Goal: Information Seeking & Learning: Find specific page/section

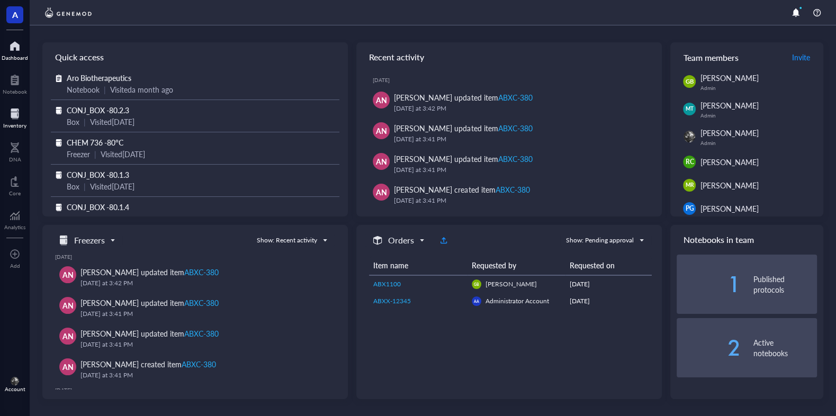
click at [16, 114] on div at bounding box center [14, 113] width 23 height 17
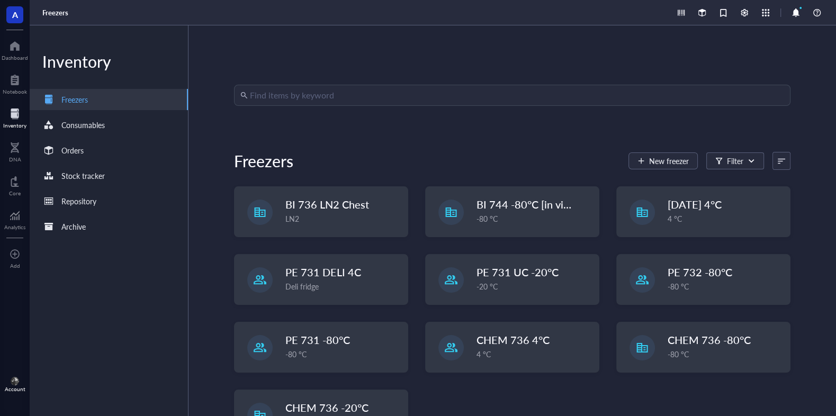
click at [336, 102] on input "search" at bounding box center [517, 95] width 534 height 20
click at [354, 84] on div "Find items by keyword Freezers New freezer Filter BI 736 LN2 Chest LN2 BI 744 -…" at bounding box center [513, 220] width 648 height 391
click at [350, 91] on input "search" at bounding box center [517, 95] width 534 height 20
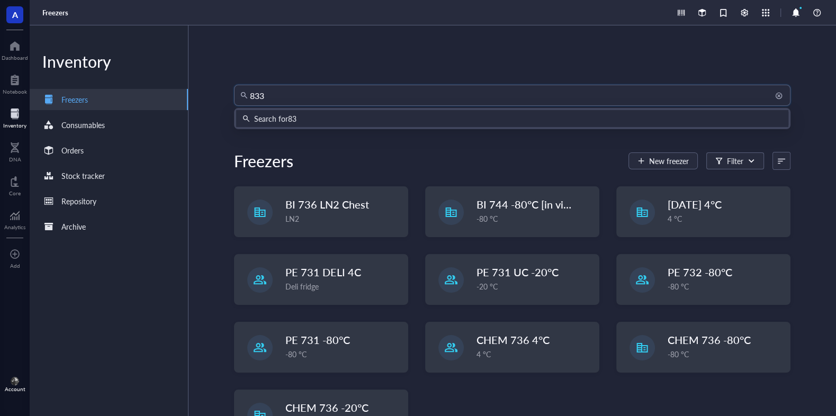
type input "8334"
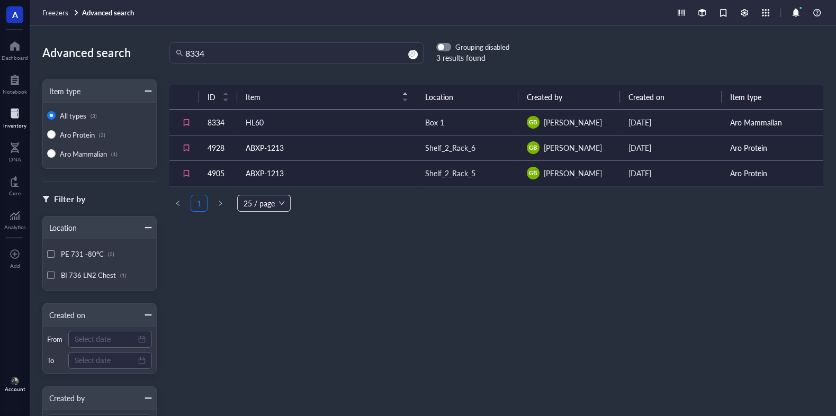
click at [351, 169] on td "ABXP-1213" at bounding box center [327, 172] width 180 height 25
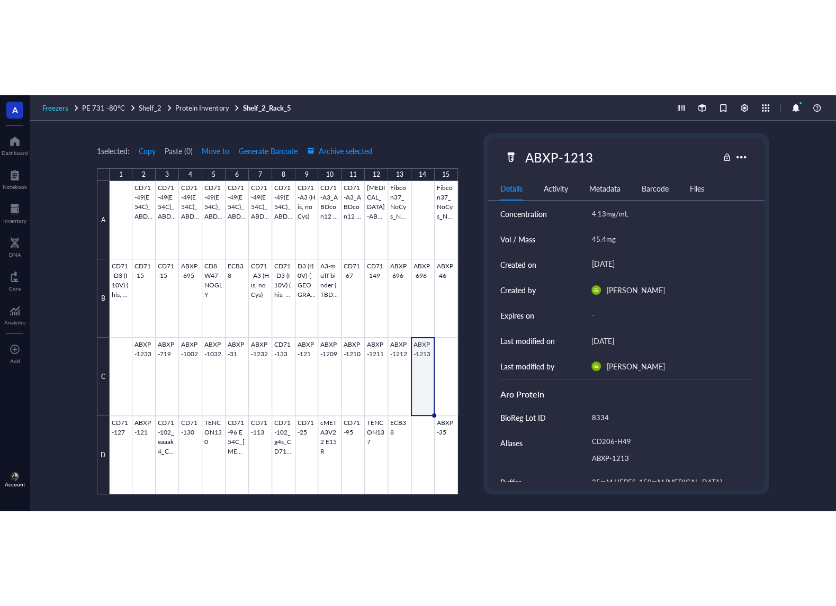
scroll to position [64, 0]
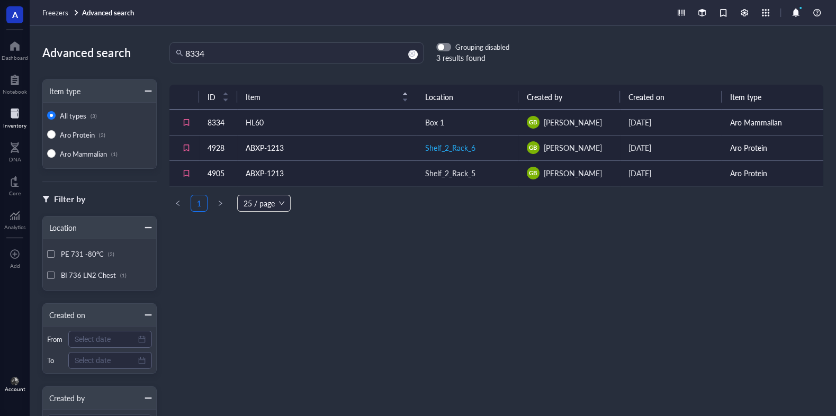
click at [448, 150] on div "Shelf_2_Rack_6" at bounding box center [450, 148] width 50 height 12
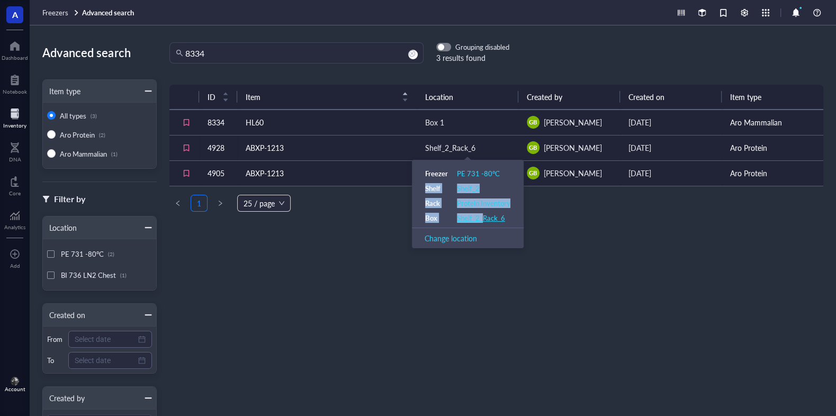
drag, startPoint x: 505, startPoint y: 170, endPoint x: 483, endPoint y: 220, distance: 55.2
click at [483, 220] on table "Freezer PE 731 -80°C Shelf Shelf_2 Rack Protein Inventory Box Shelf_2_Rack_6" at bounding box center [468, 195] width 86 height 55
drag, startPoint x: 621, startPoint y: 291, endPoint x: 600, endPoint y: 270, distance: 30.3
click at [620, 291] on div "ID Item Location Created by Created on Item type 8334 HL60 Box 1 GB [PERSON_NAM…" at bounding box center [497, 230] width 680 height 306
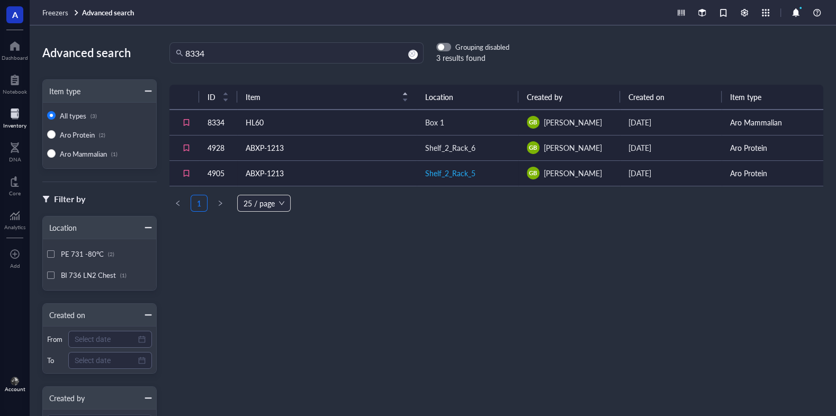
click at [468, 174] on div "Shelf_2_Rack_5" at bounding box center [450, 173] width 50 height 12
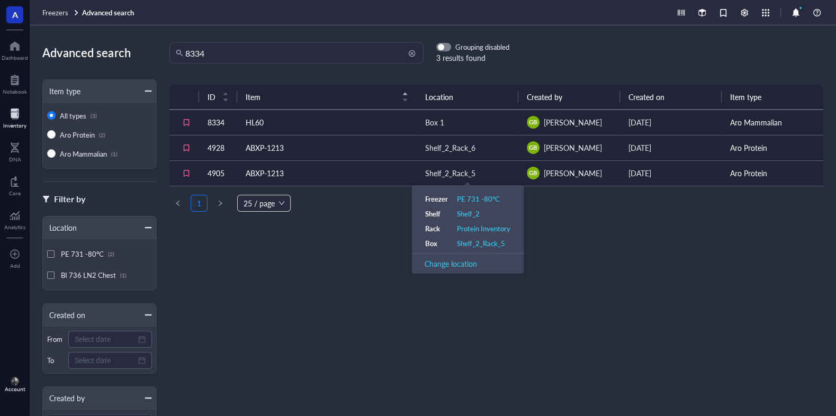
click at [307, 55] on input "8334" at bounding box center [301, 53] width 232 height 20
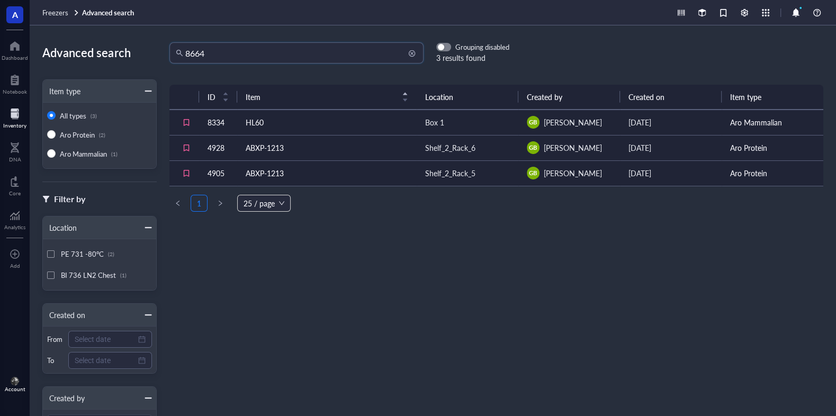
type input "8664"
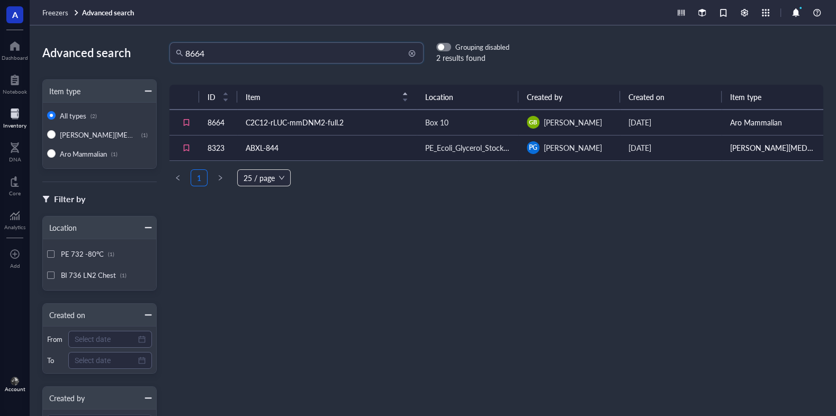
drag, startPoint x: 249, startPoint y: 49, endPoint x: 7, endPoint y: 25, distance: 243.8
click at [185, 43] on input "8664" at bounding box center [301, 53] width 232 height 20
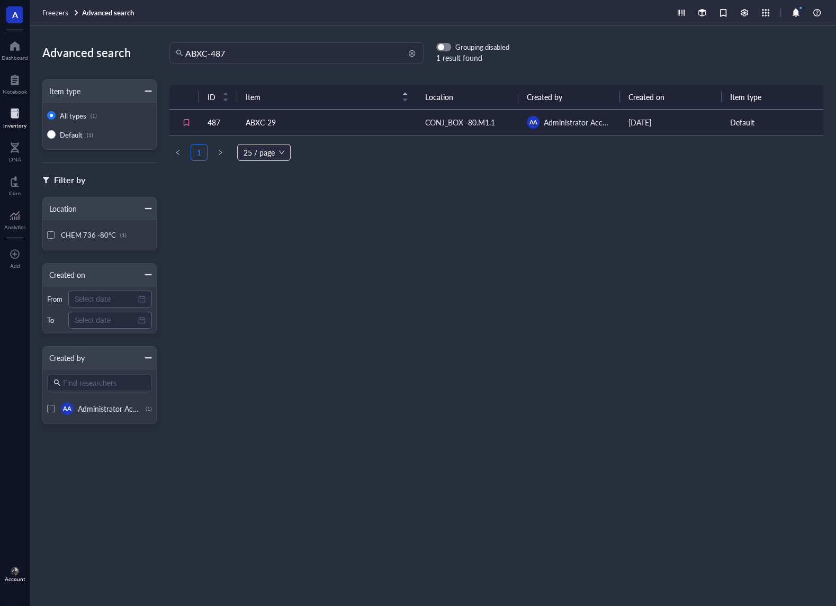
click at [278, 53] on input "ABXC-487" at bounding box center [301, 53] width 232 height 20
type input "ABXC-467"
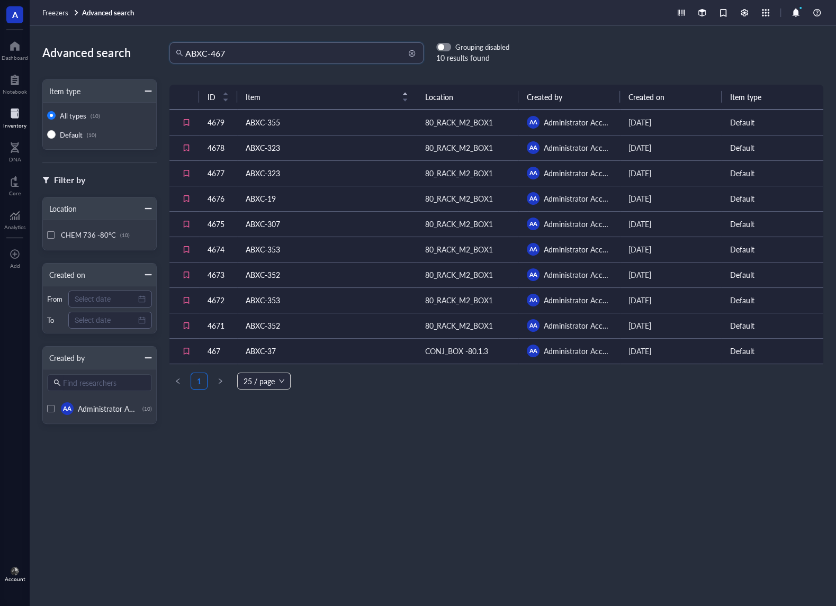
click at [315, 45] on input "ABXC-467" at bounding box center [301, 53] width 232 height 20
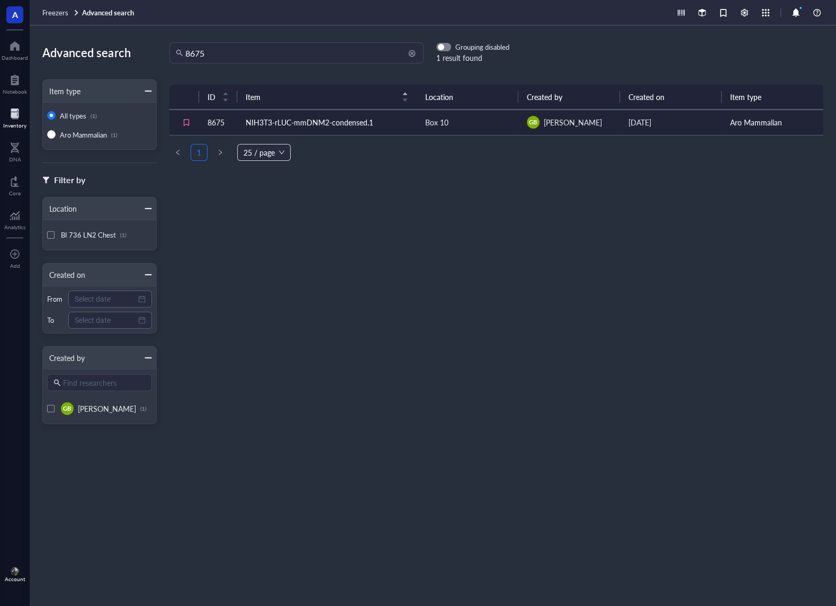
click at [256, 52] on input "8675" at bounding box center [301, 53] width 232 height 20
click at [293, 58] on input "8780" at bounding box center [301, 53] width 232 height 20
click at [322, 48] on input "8802" at bounding box center [301, 53] width 232 height 20
type input "8"
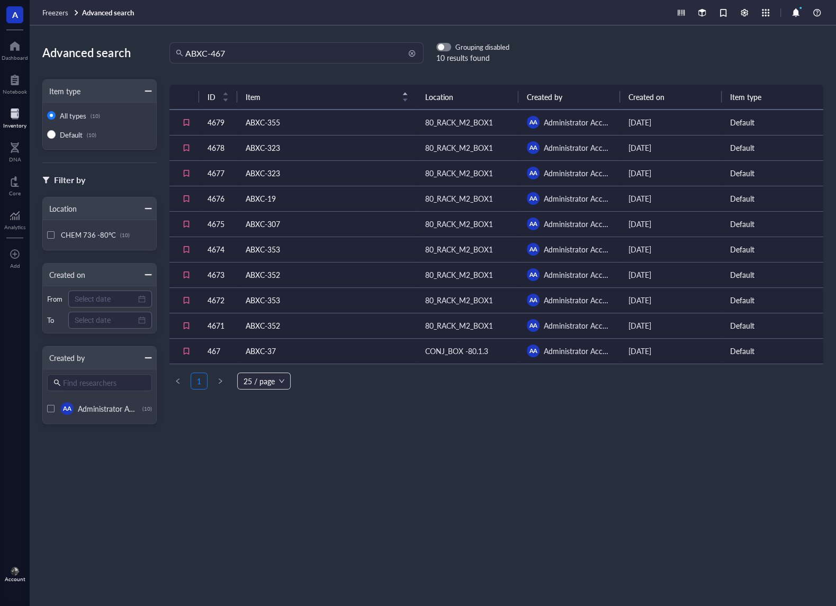
click at [269, 53] on input "ABXC-467" at bounding box center [301, 53] width 232 height 20
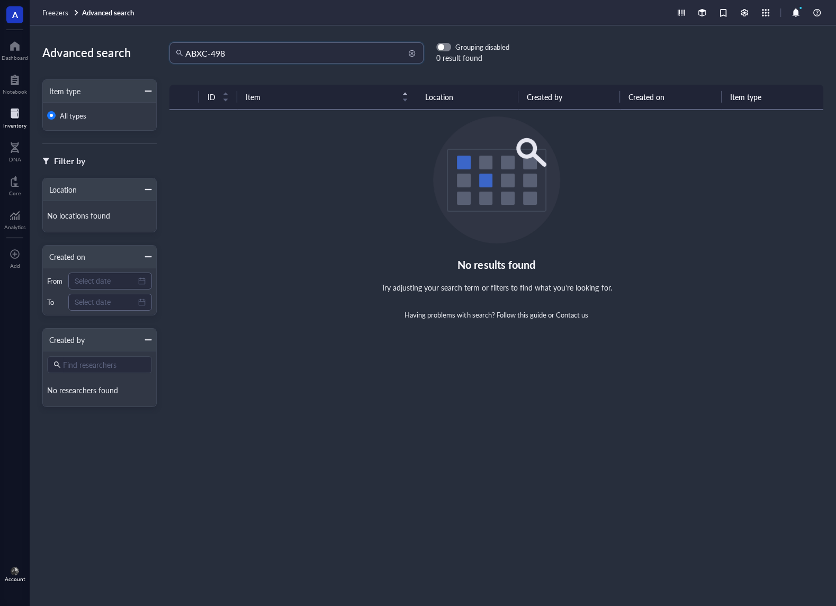
click at [269, 53] on input "ABXC-498" at bounding box center [301, 53] width 232 height 20
type input "A"
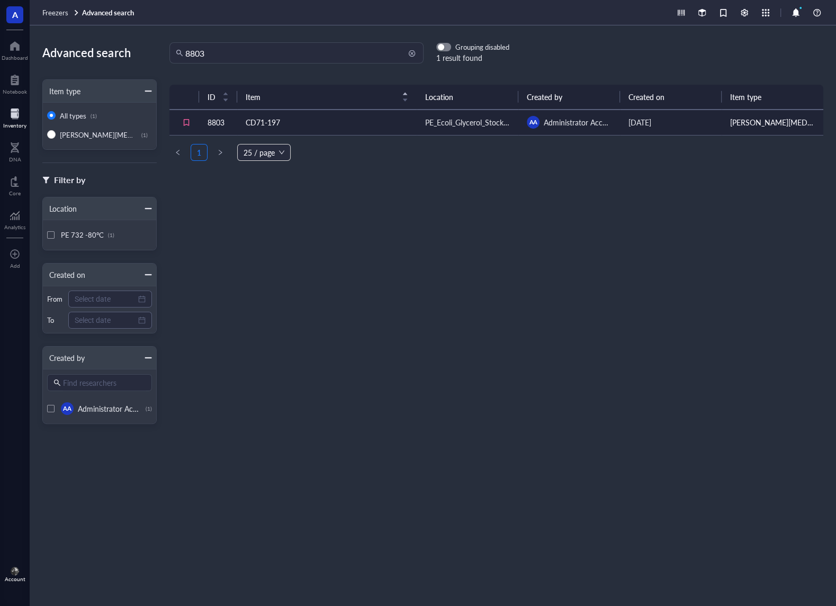
click at [281, 53] on input "8803" at bounding box center [301, 53] width 232 height 20
click at [262, 52] on input "8676" at bounding box center [301, 53] width 232 height 20
type input "8"
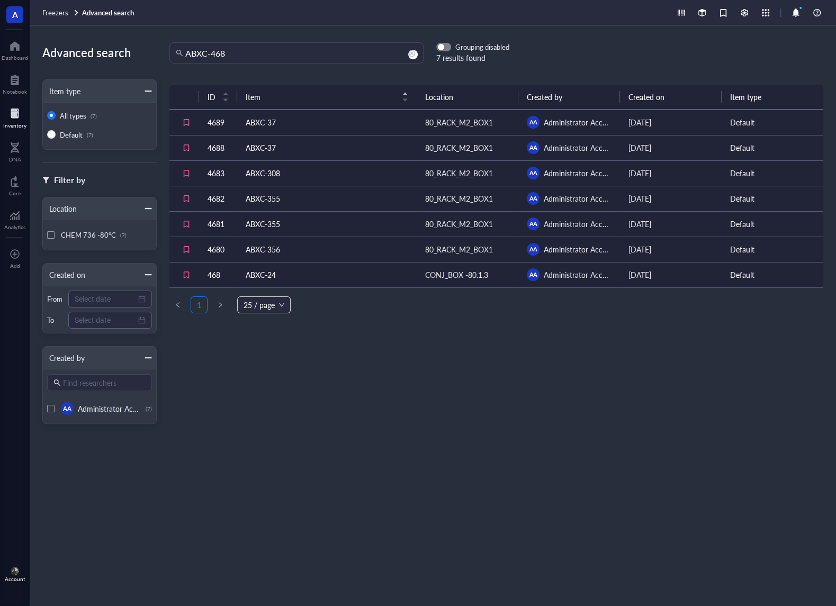
click at [279, 39] on div "Advanced search Item type All types (7) Default (7) Filter by Location CHEM 736…" at bounding box center [433, 315] width 807 height 581
click at [279, 48] on input "ABXC-468" at bounding box center [301, 53] width 232 height 20
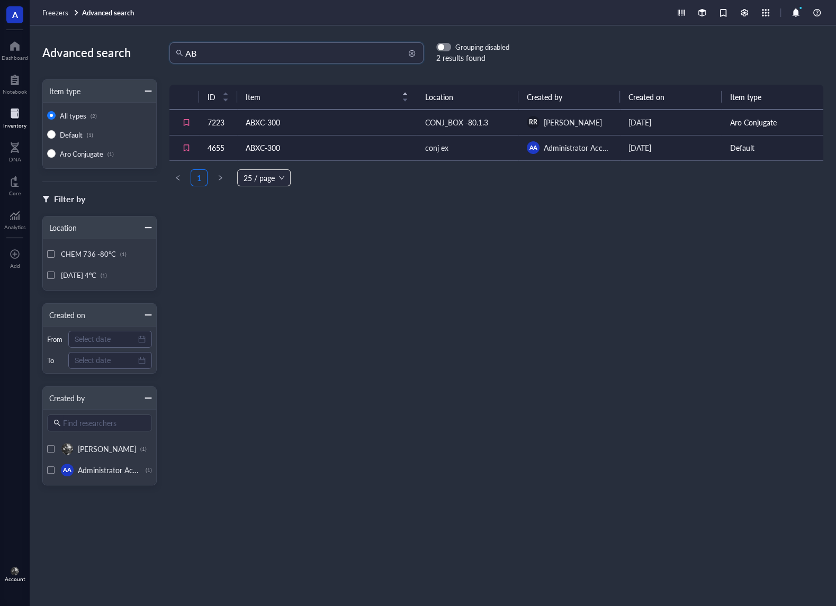
type input "A"
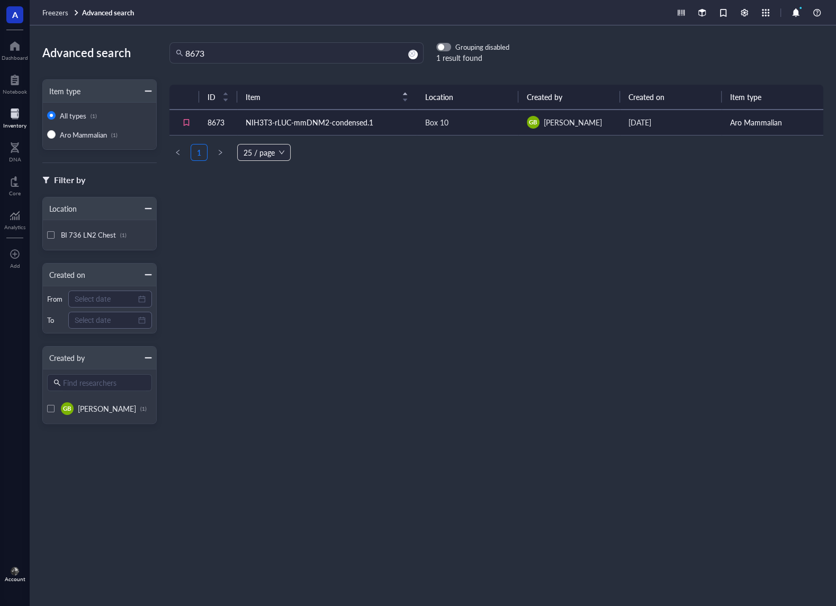
click at [582, 328] on div "ID Item Location Created by Created on Item type 8673 NIH3T3-rLUC-mmDNM2-conden…" at bounding box center [497, 325] width 680 height 496
click at [318, 50] on input "8673" at bounding box center [301, 53] width 232 height 20
type input "8"
type input "ABXC-300"
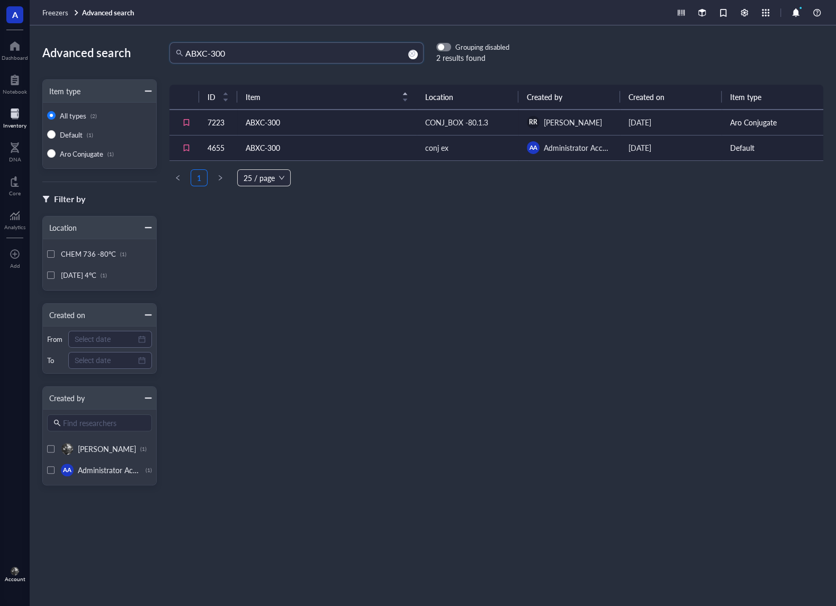
click at [328, 122] on td "ABXC-300" at bounding box center [327, 122] width 180 height 25
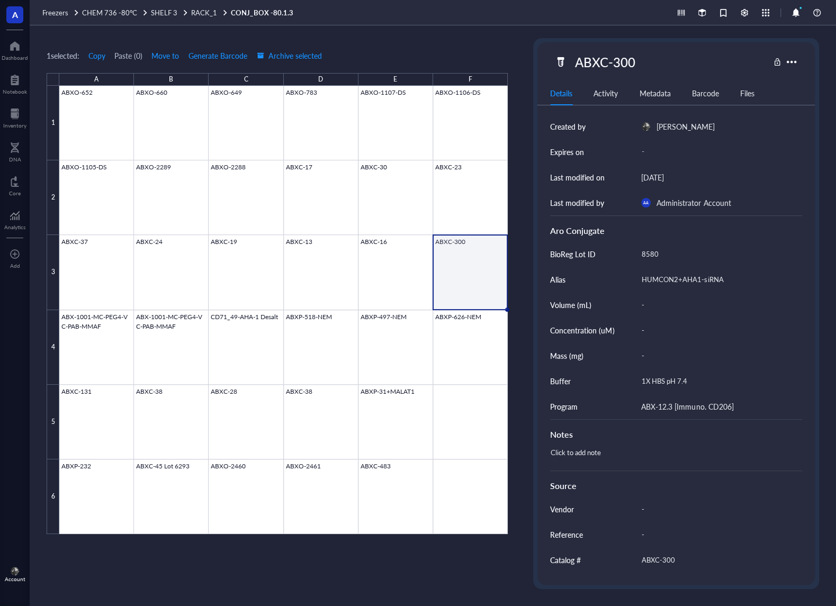
scroll to position [200, 0]
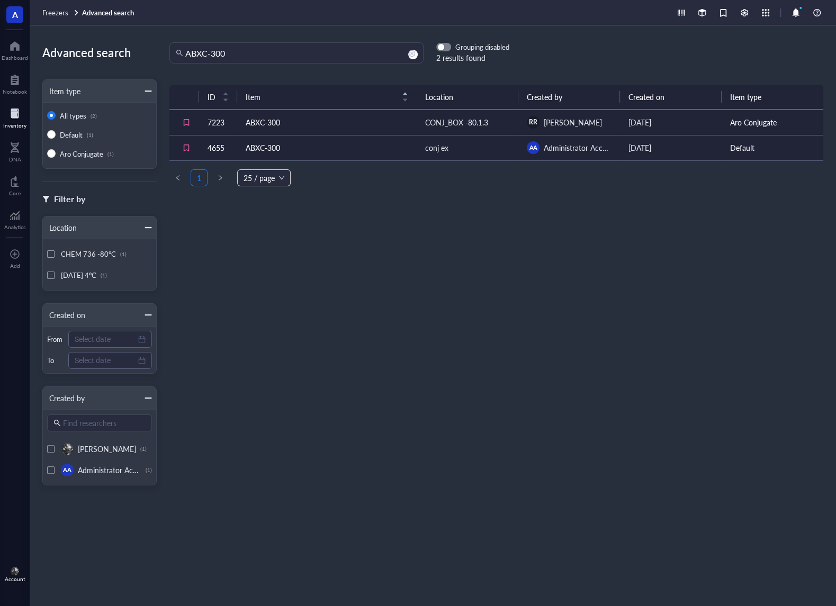
click at [342, 145] on td "ABXC-300" at bounding box center [327, 147] width 180 height 25
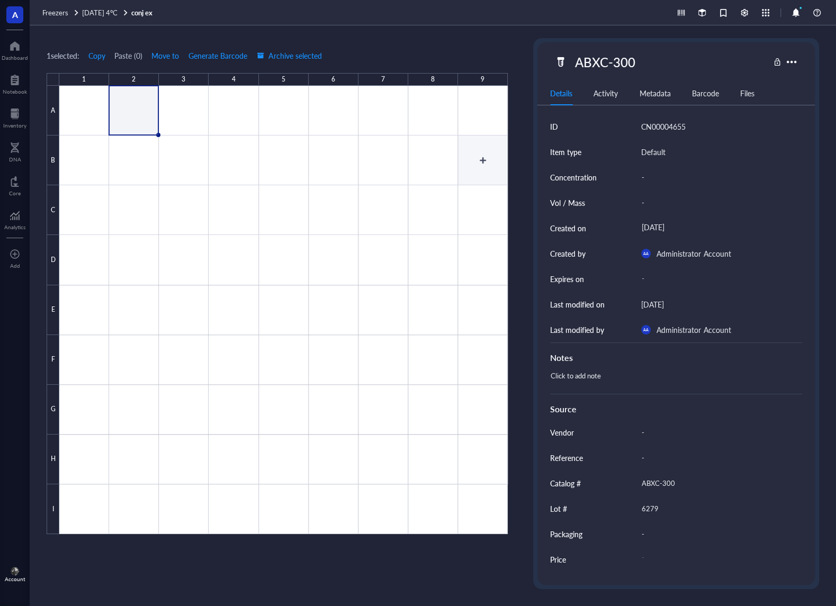
type textarea "Keep everyone on the same page…"
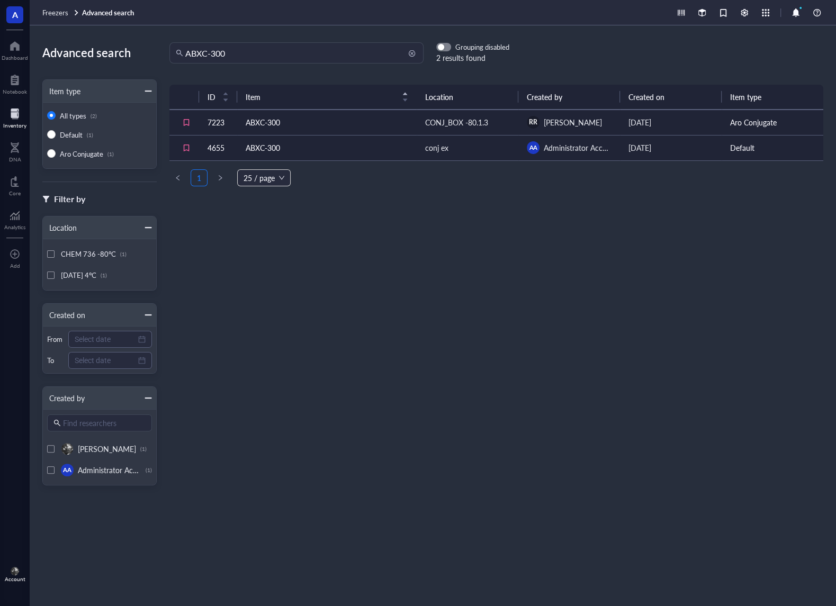
click at [285, 59] on input "ABXC-300" at bounding box center [301, 53] width 232 height 20
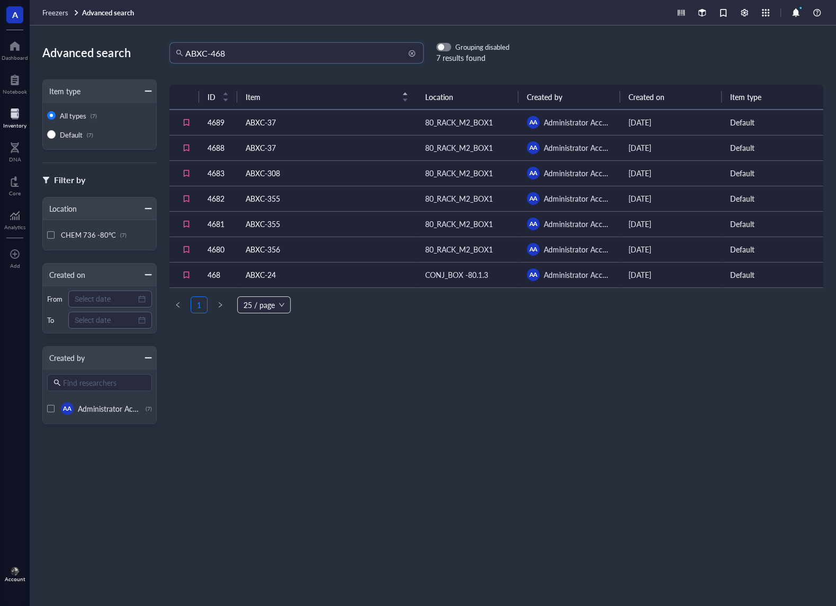
click at [284, 55] on input "ABXC-468" at bounding box center [301, 53] width 232 height 20
type input "A"
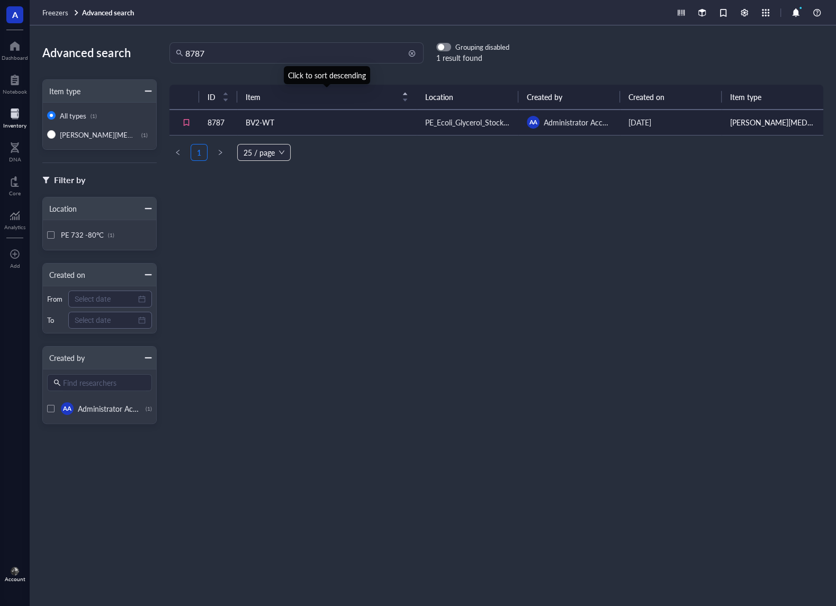
click at [258, 49] on input "8787" at bounding box center [301, 53] width 232 height 20
type input "8375"
click at [273, 53] on input "8375" at bounding box center [301, 53] width 232 height 20
click at [280, 48] on input "8781" at bounding box center [301, 53] width 232 height 20
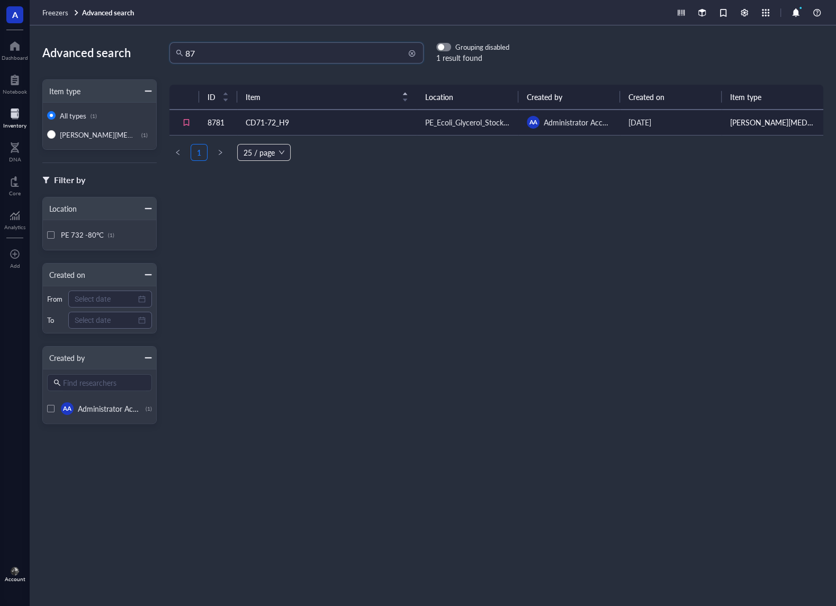
type input "8"
type input "A"
